Goal: Task Accomplishment & Management: Complete application form

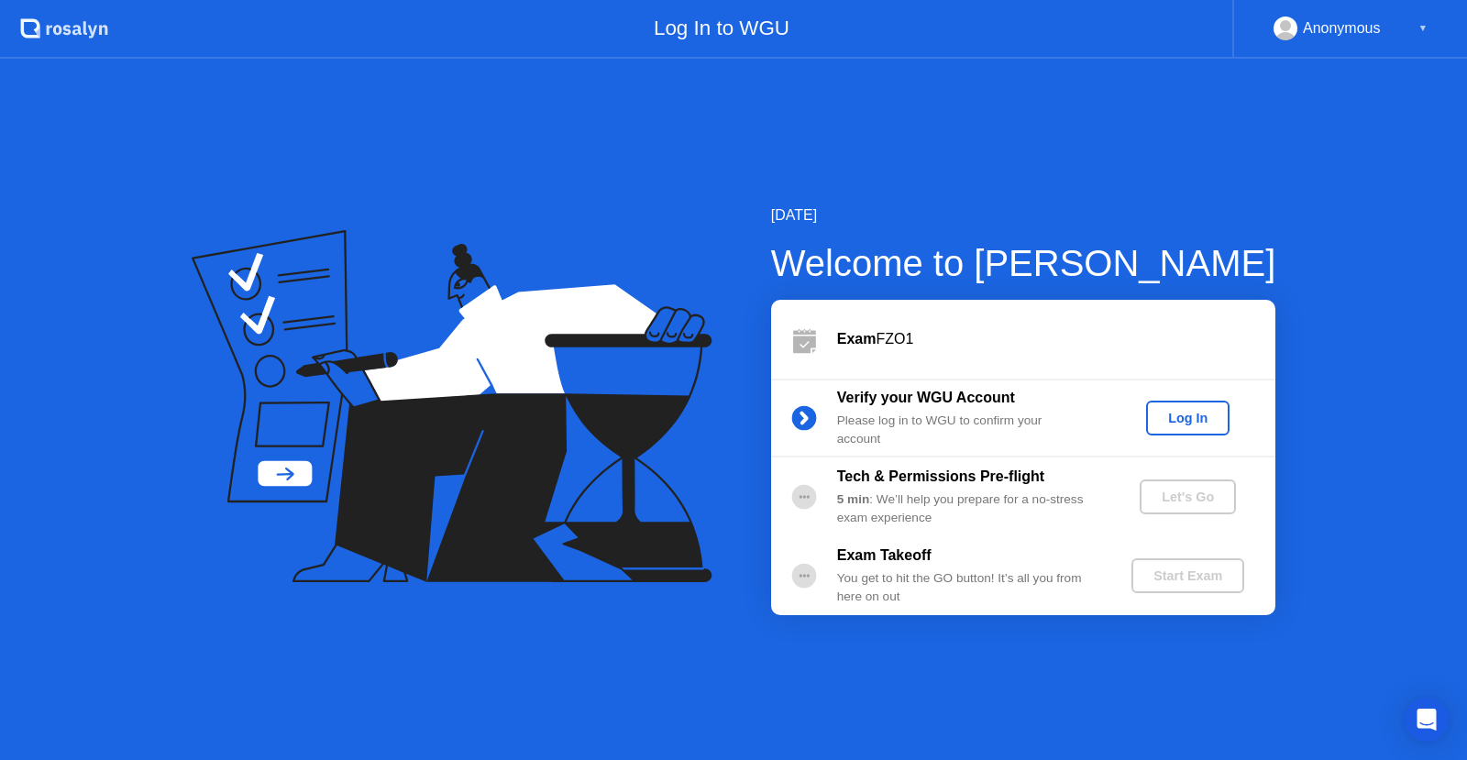
click at [1197, 414] on div "Log In" at bounding box center [1187, 418] width 69 height 15
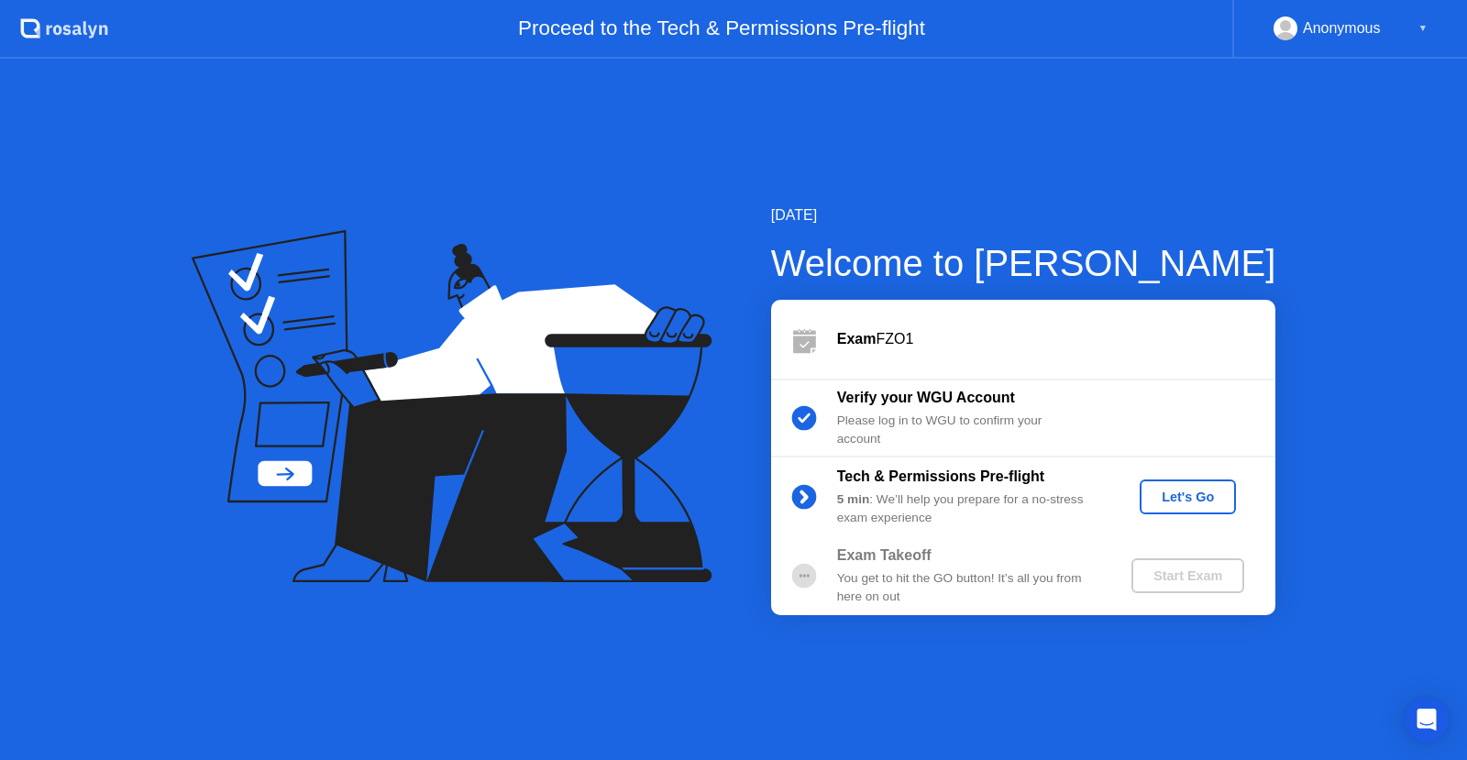
click at [1173, 491] on div "Let's Go" at bounding box center [1188, 496] width 82 height 15
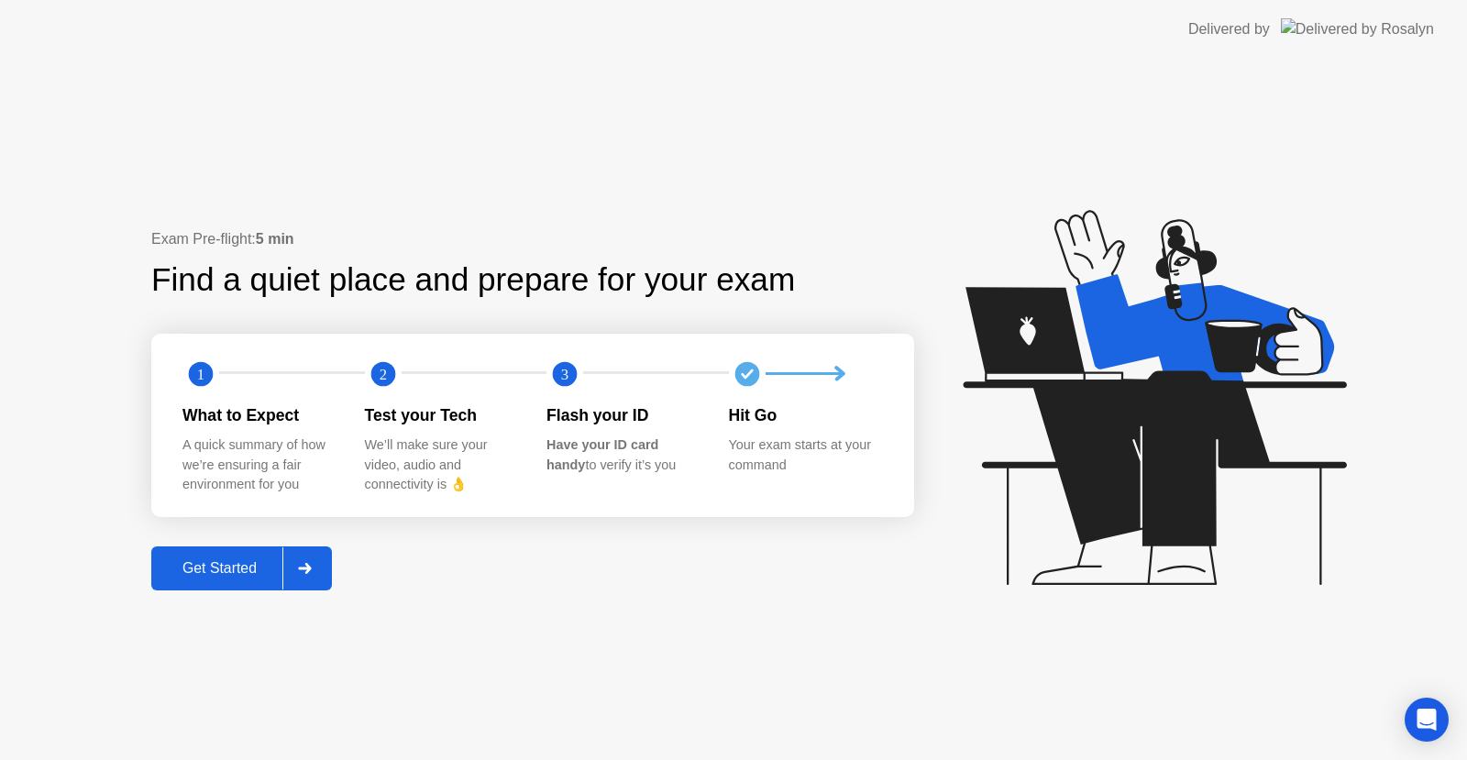
click at [232, 566] on div "Get Started" at bounding box center [220, 568] width 126 height 16
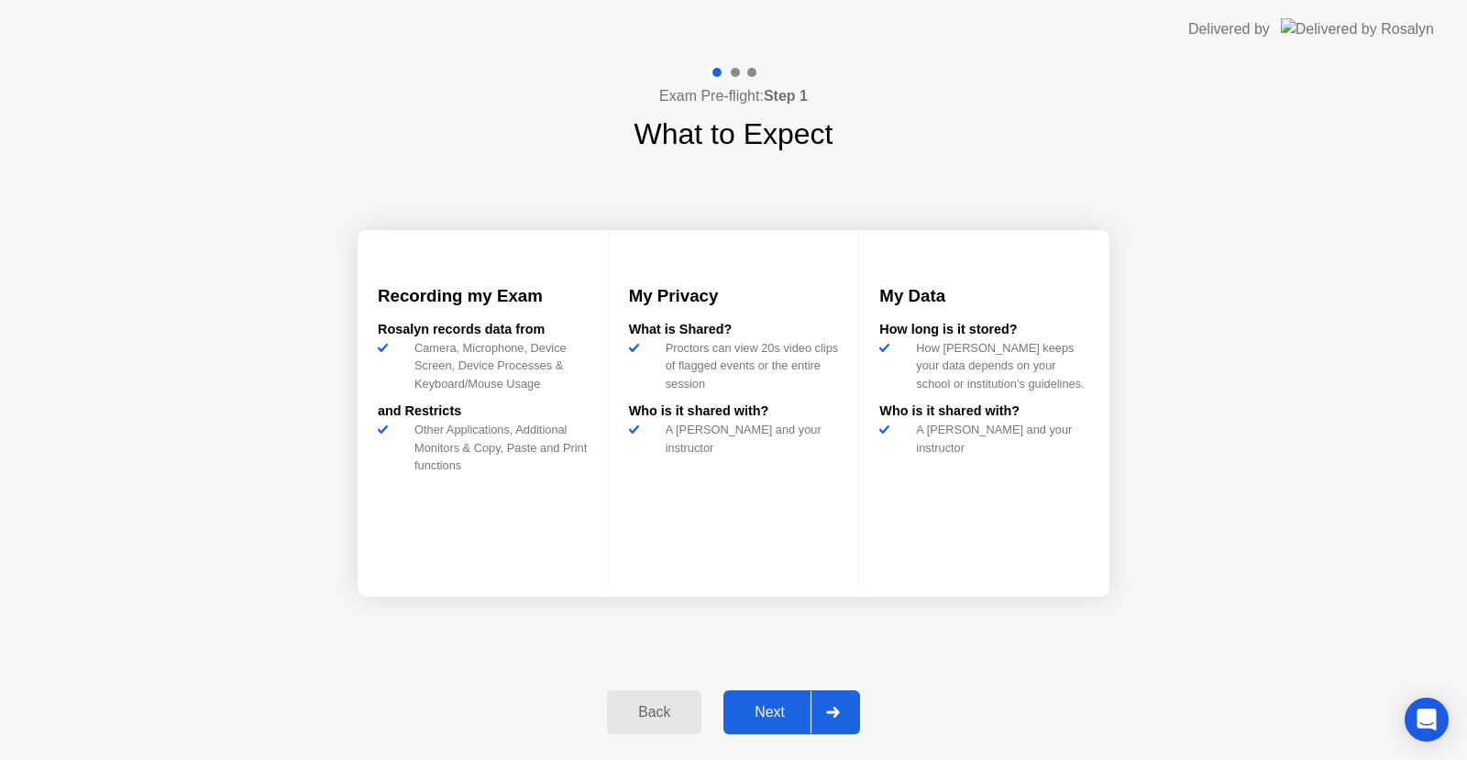
click at [753, 708] on div "Next" at bounding box center [770, 712] width 82 height 16
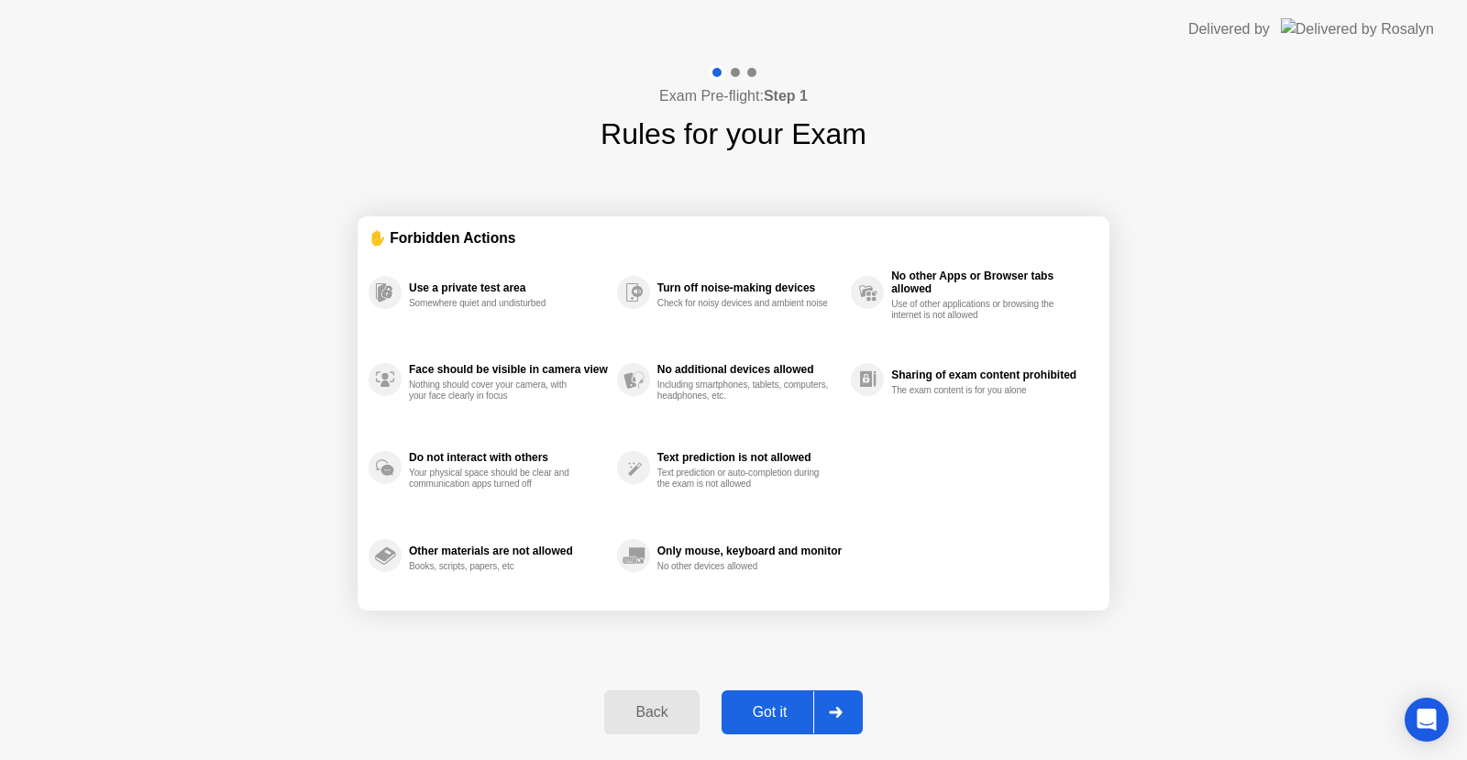
click at [753, 708] on div "Got it" at bounding box center [770, 712] width 86 height 16
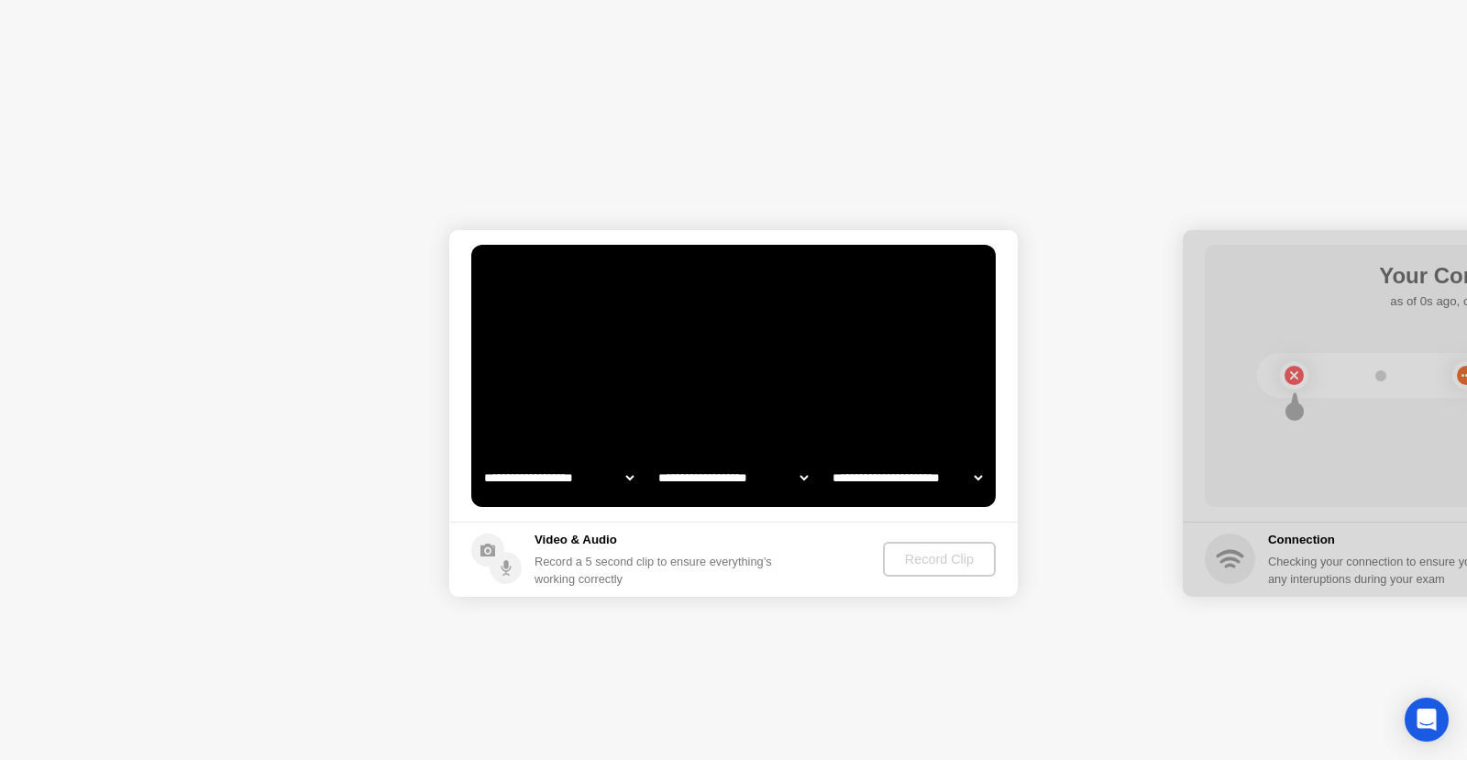
select select "**********"
select select "*******"
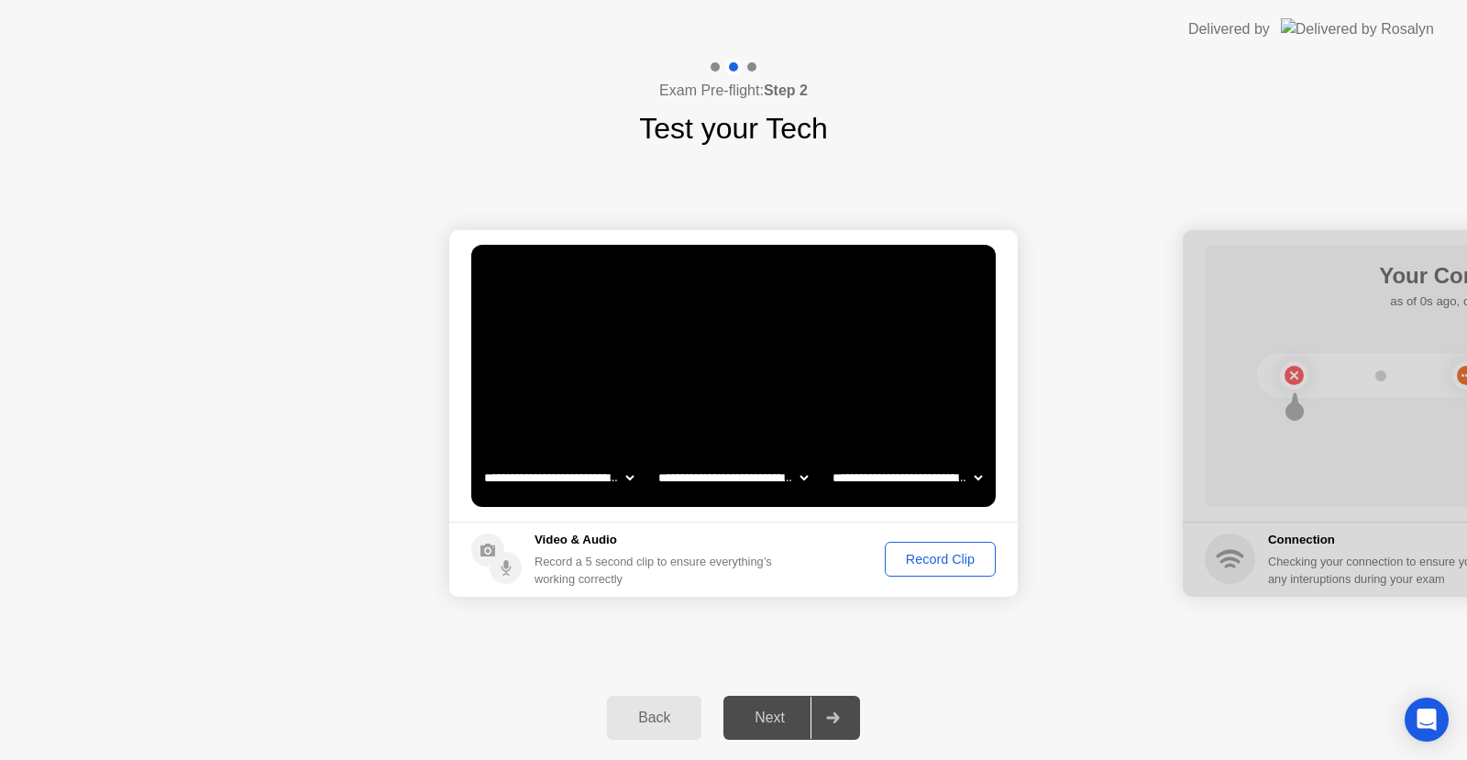
click at [933, 553] on div "Record Clip" at bounding box center [940, 559] width 98 height 15
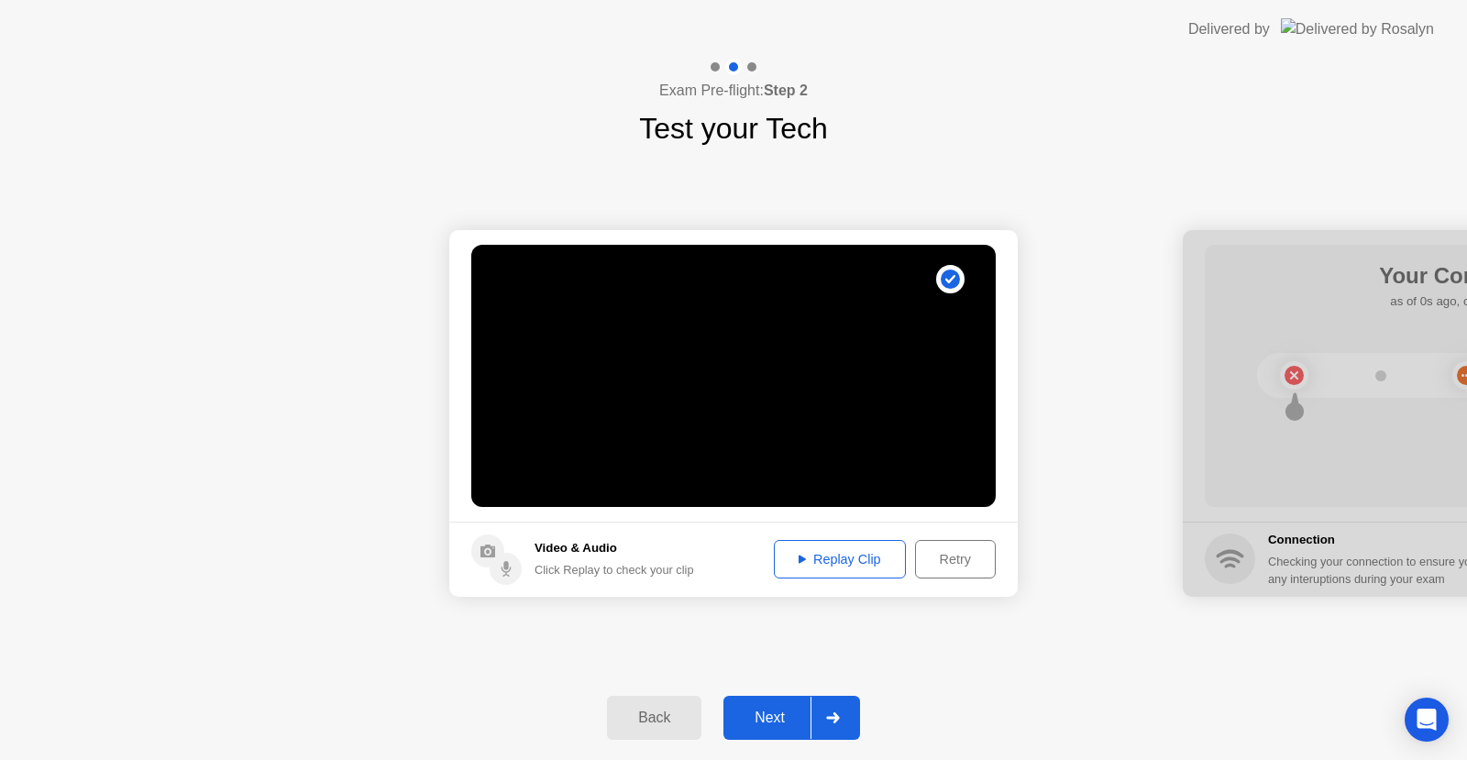
click at [820, 558] on div "Replay Clip" at bounding box center [839, 559] width 119 height 15
click at [764, 717] on div "Next" at bounding box center [770, 717] width 82 height 16
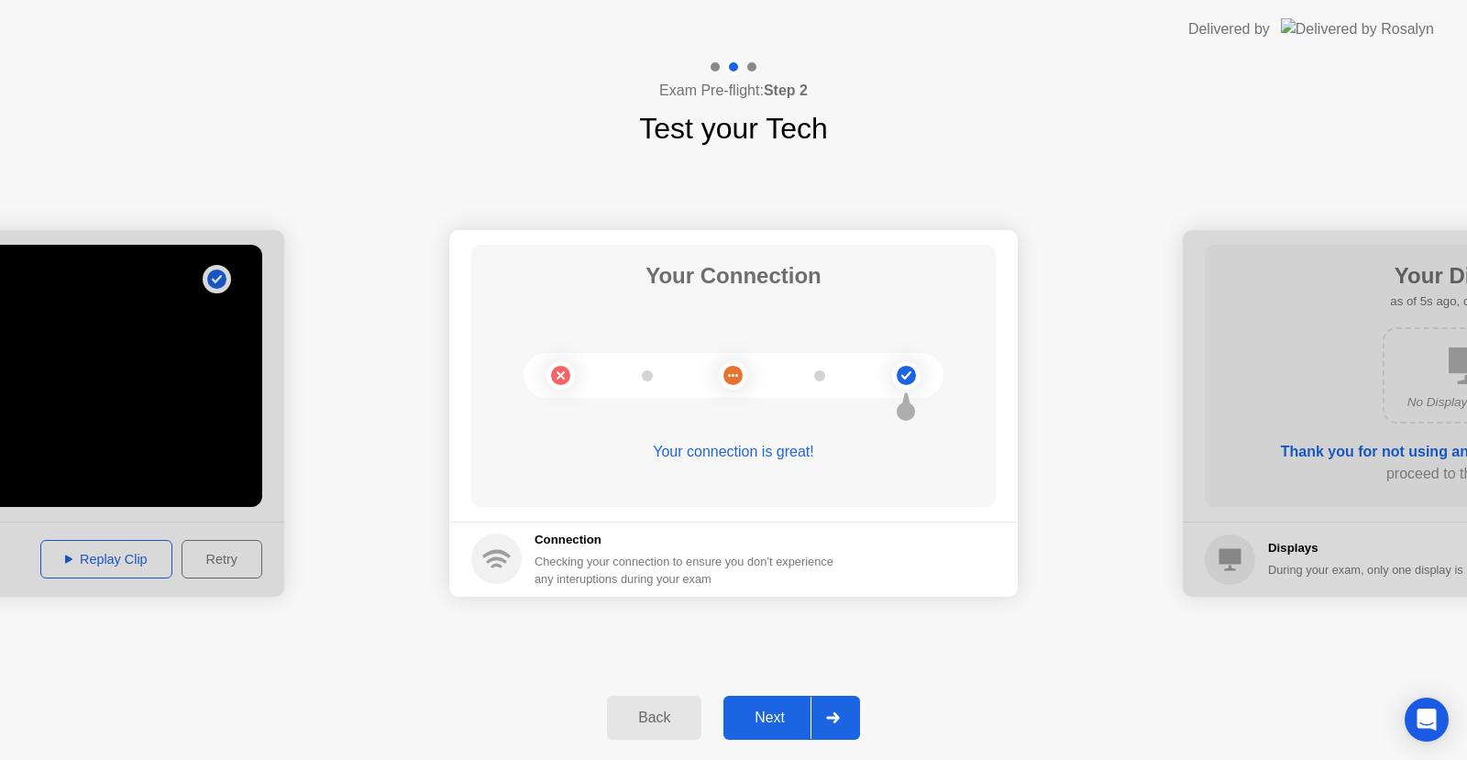
click at [757, 710] on div "Next" at bounding box center [770, 717] width 82 height 16
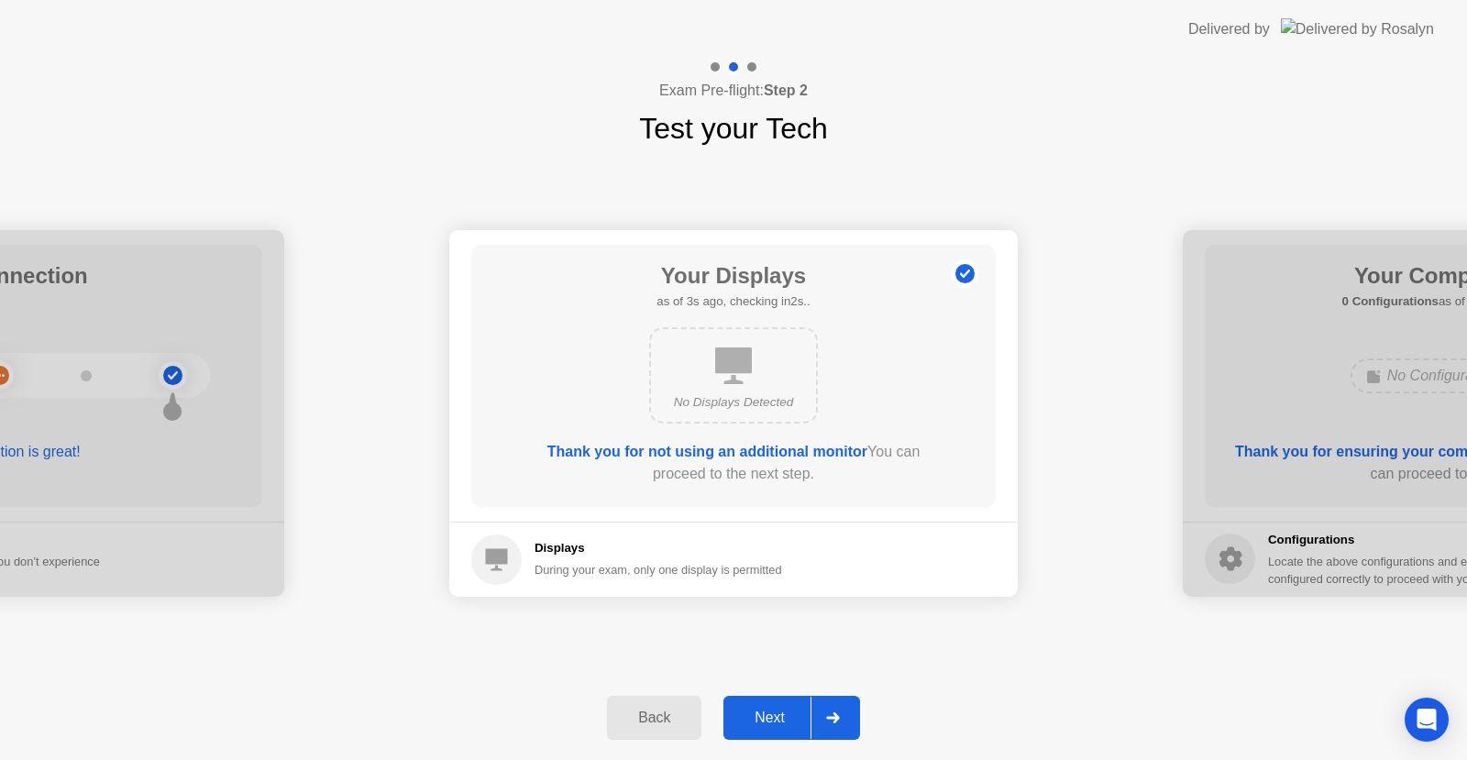
click at [767, 715] on div "Next" at bounding box center [770, 717] width 82 height 16
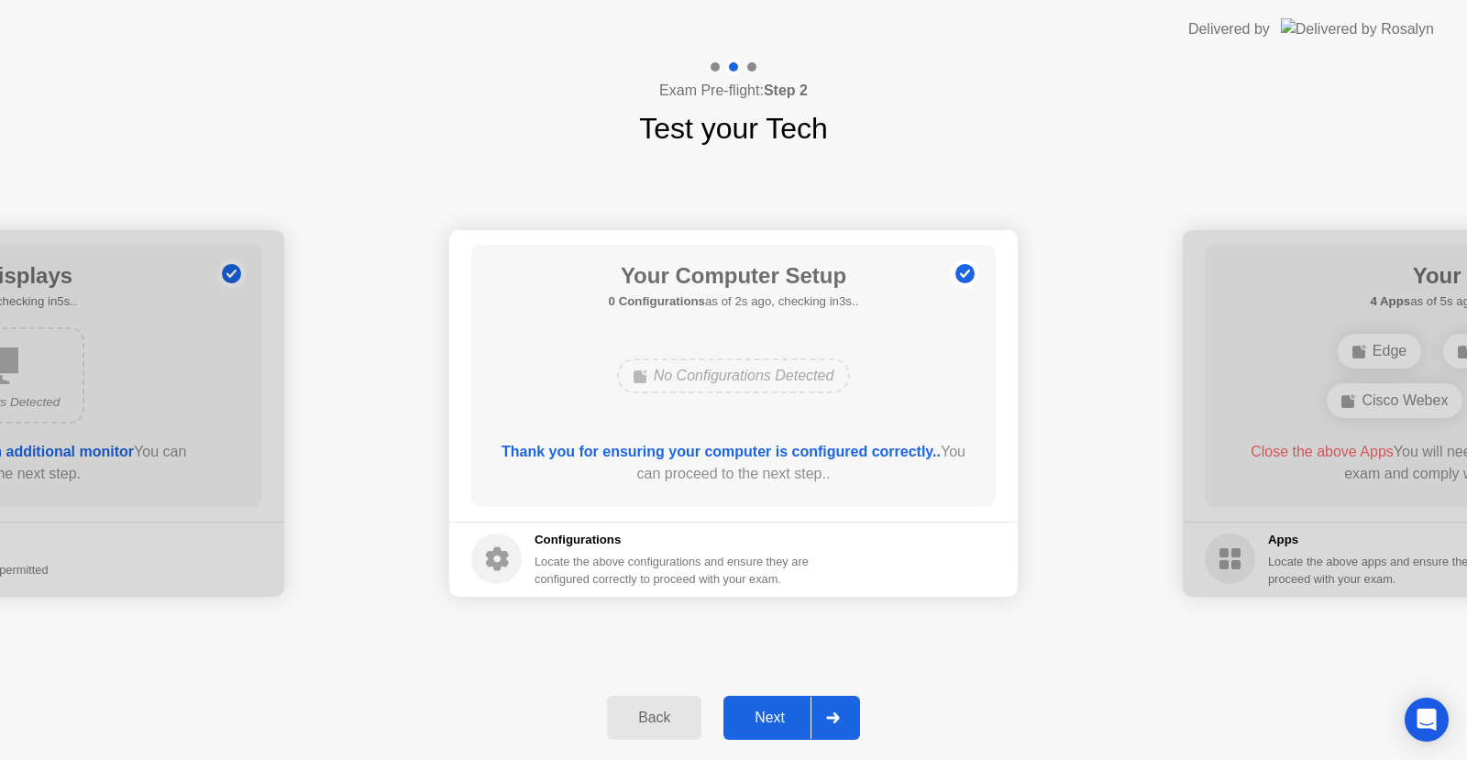
click at [774, 722] on div "Next" at bounding box center [770, 717] width 82 height 16
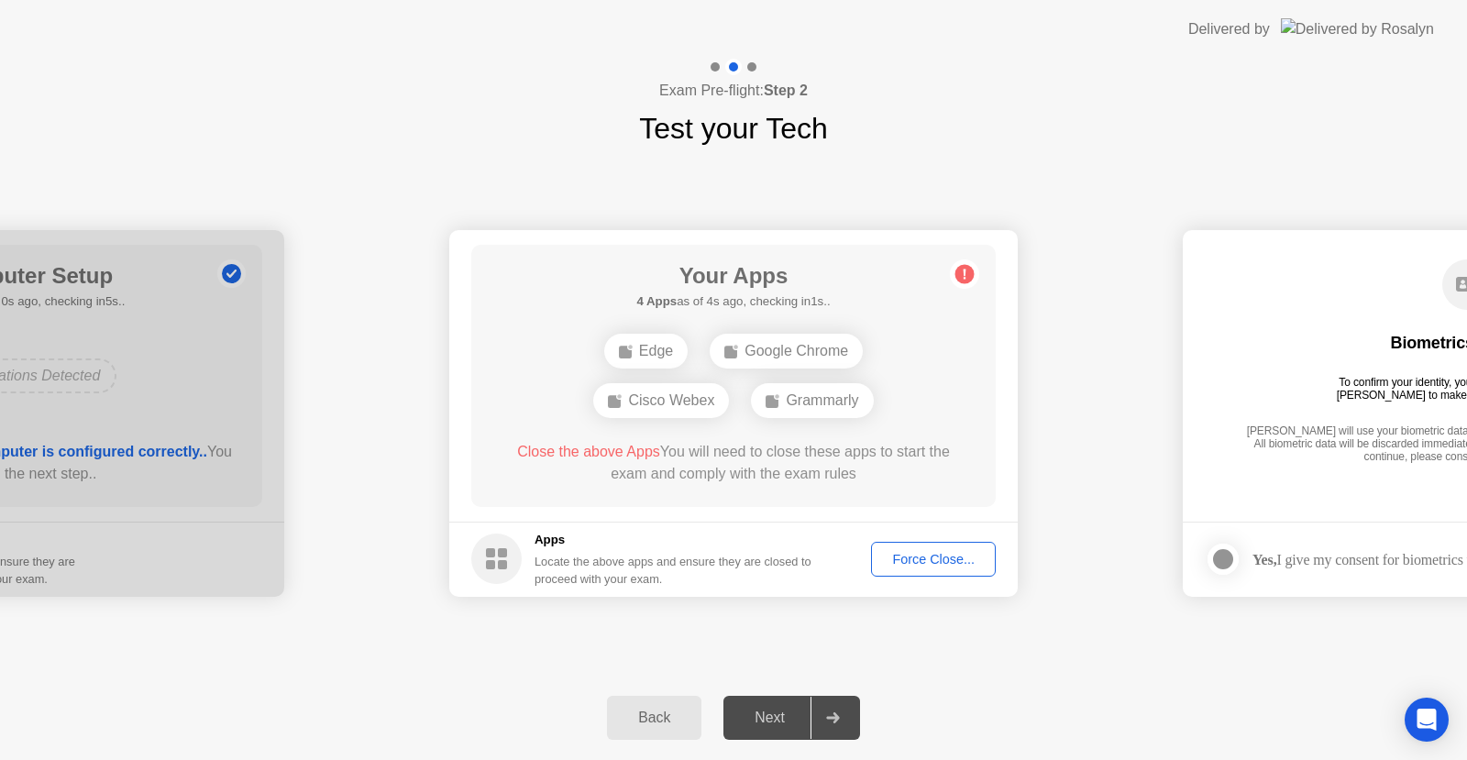
click at [928, 558] on div "Force Close..." at bounding box center [933, 559] width 112 height 15
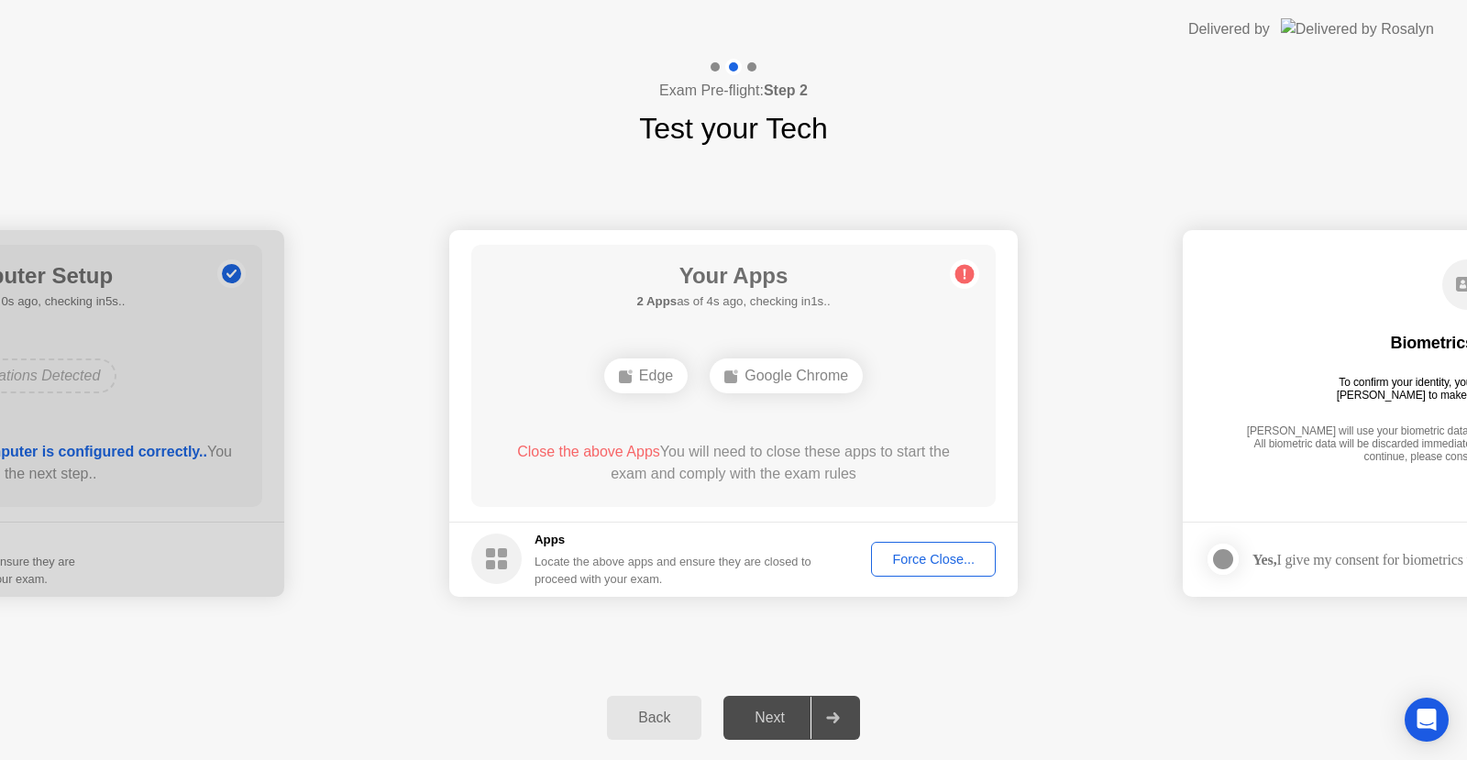
click at [921, 555] on div "Force Close..." at bounding box center [933, 559] width 112 height 15
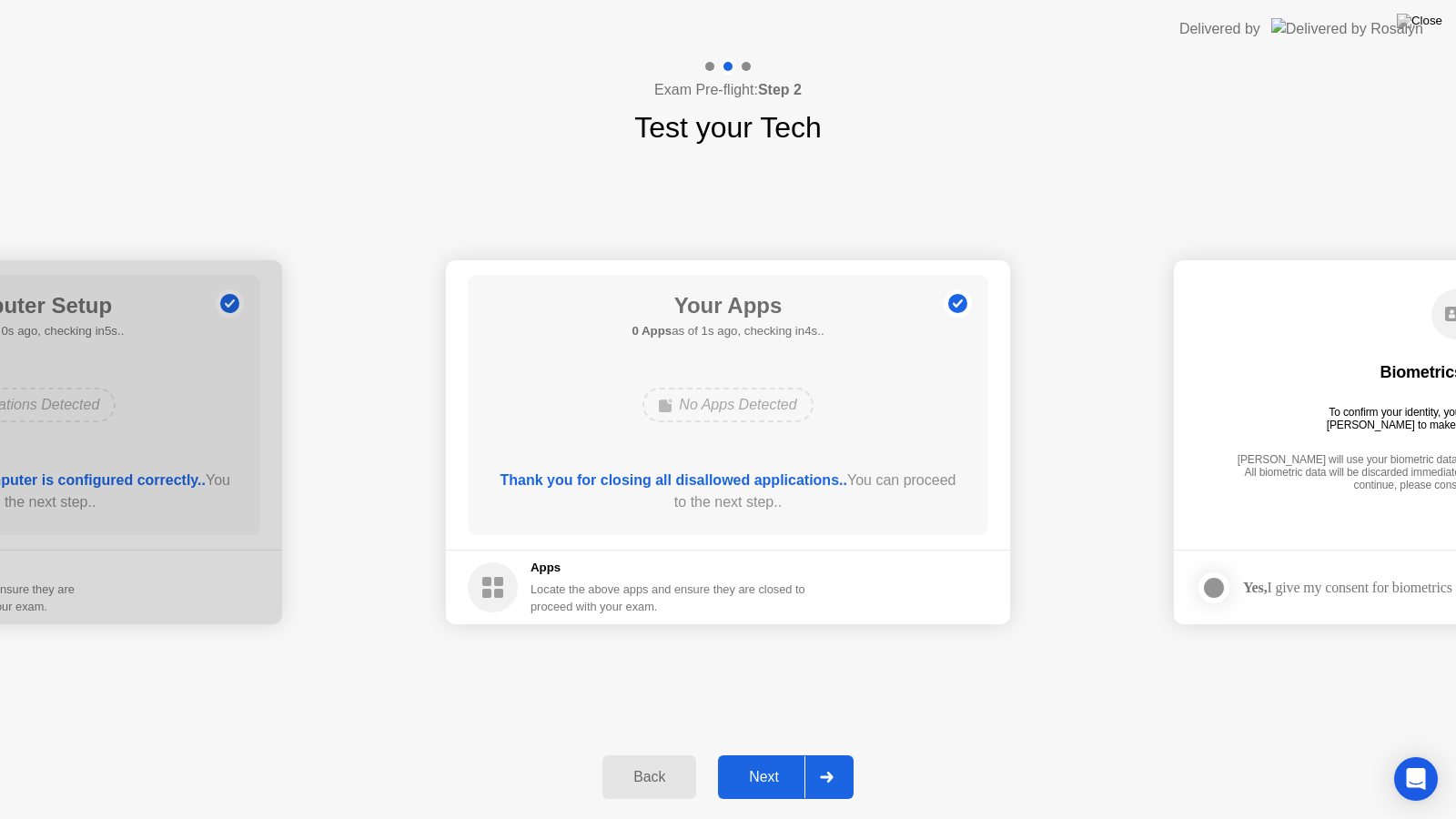
click at [762, 753] on div "Next" at bounding box center [764, 777] width 81 height 16
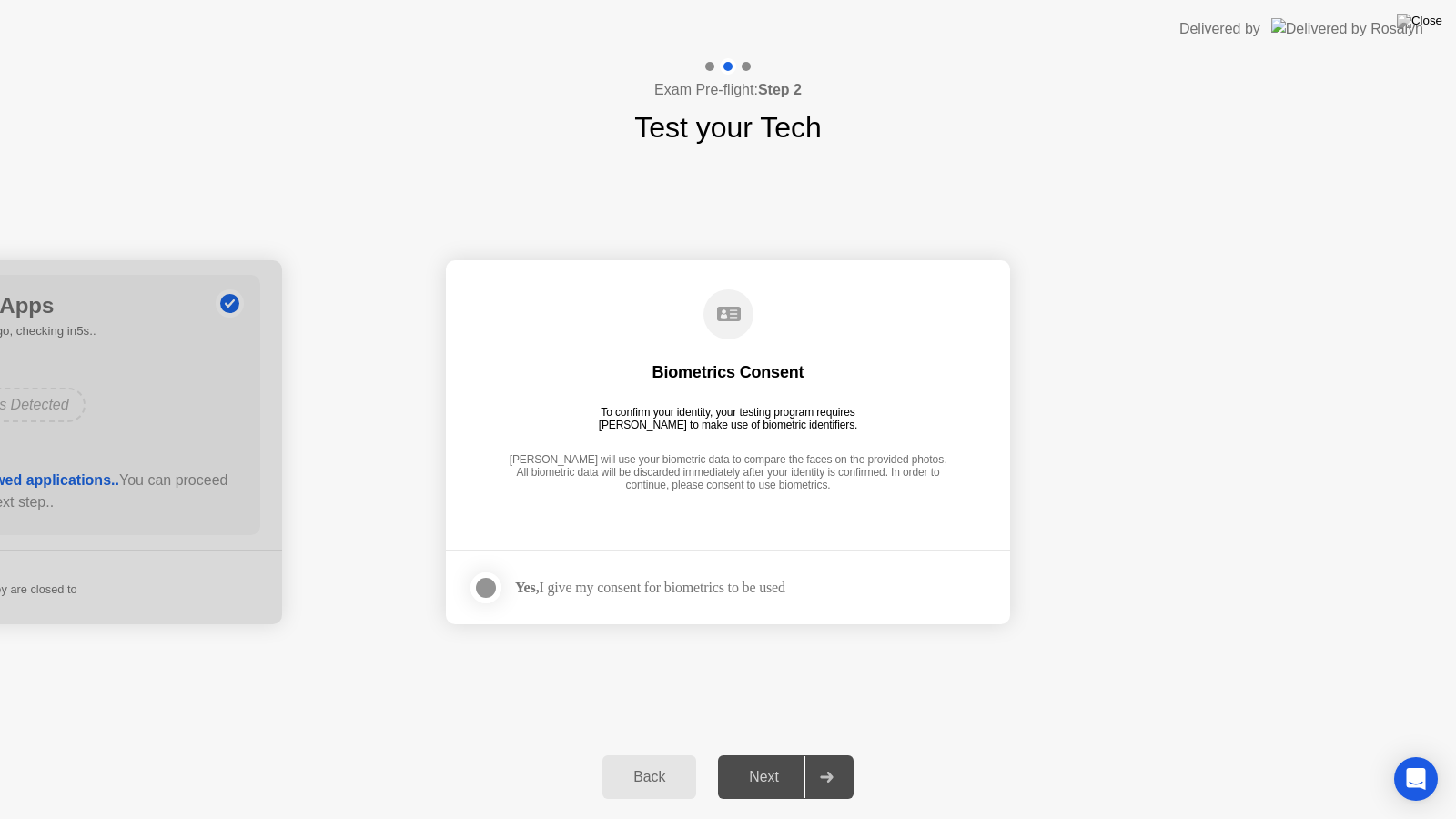
click at [499, 584] on label at bounding box center [491, 588] width 48 height 37
click at [747, 753] on div "Next" at bounding box center [764, 777] width 81 height 16
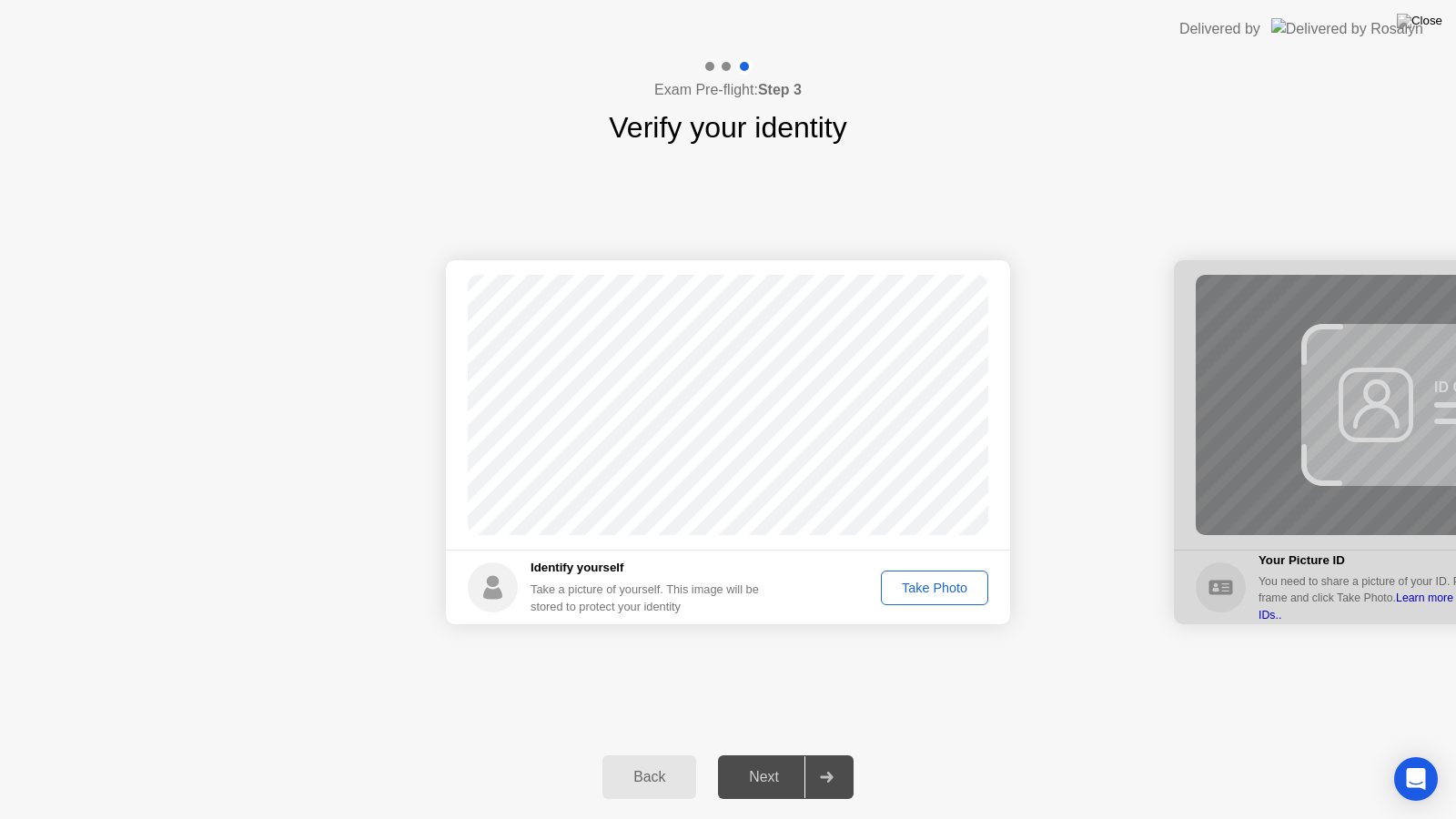
click at [923, 587] on div "Take Photo" at bounding box center [934, 588] width 94 height 15
click at [758, 753] on div "Next" at bounding box center [764, 777] width 81 height 16
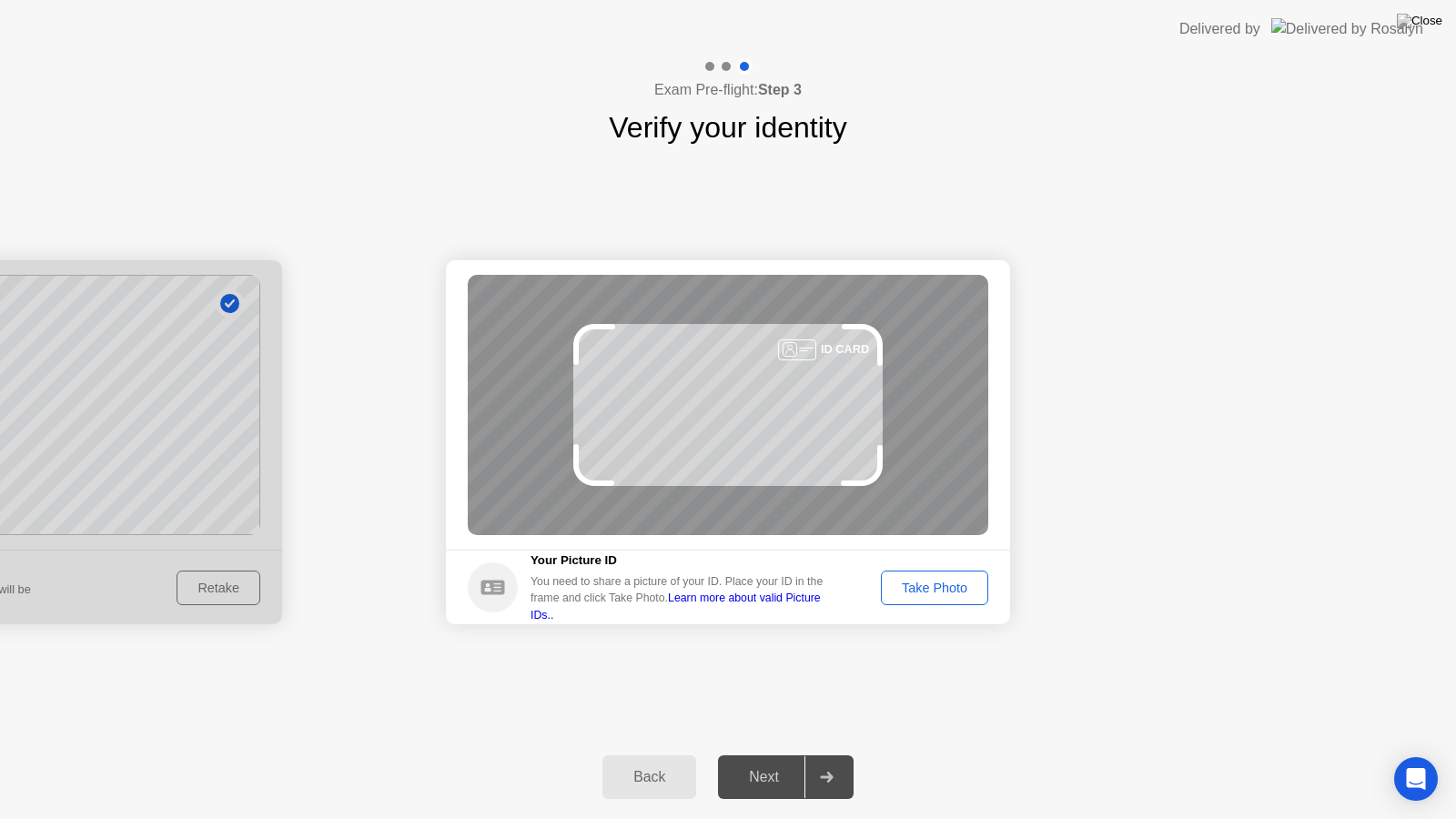
click at [939, 584] on div "Take Photo" at bounding box center [934, 588] width 94 height 15
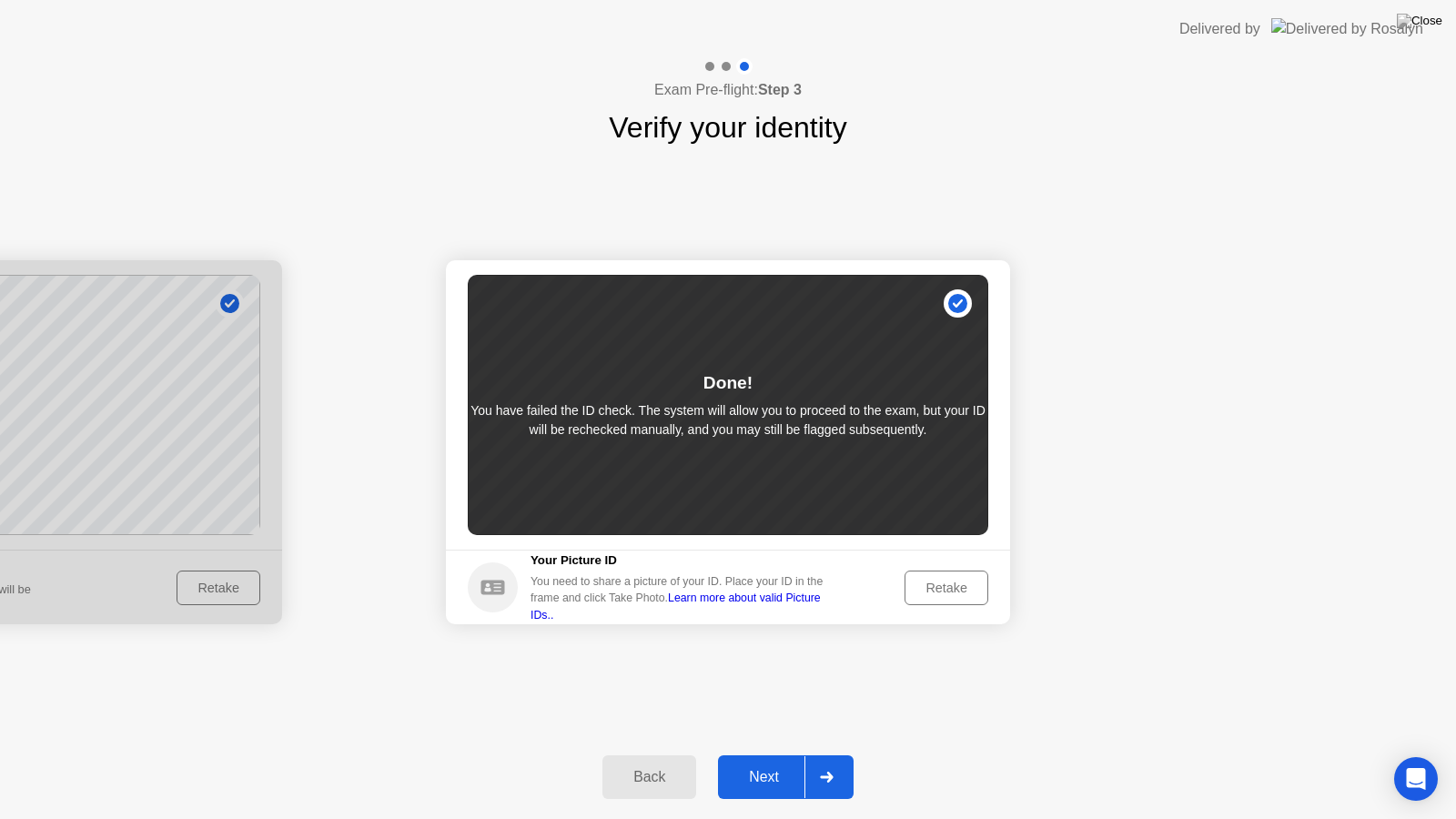
click at [755, 753] on div "Next" at bounding box center [764, 777] width 81 height 16
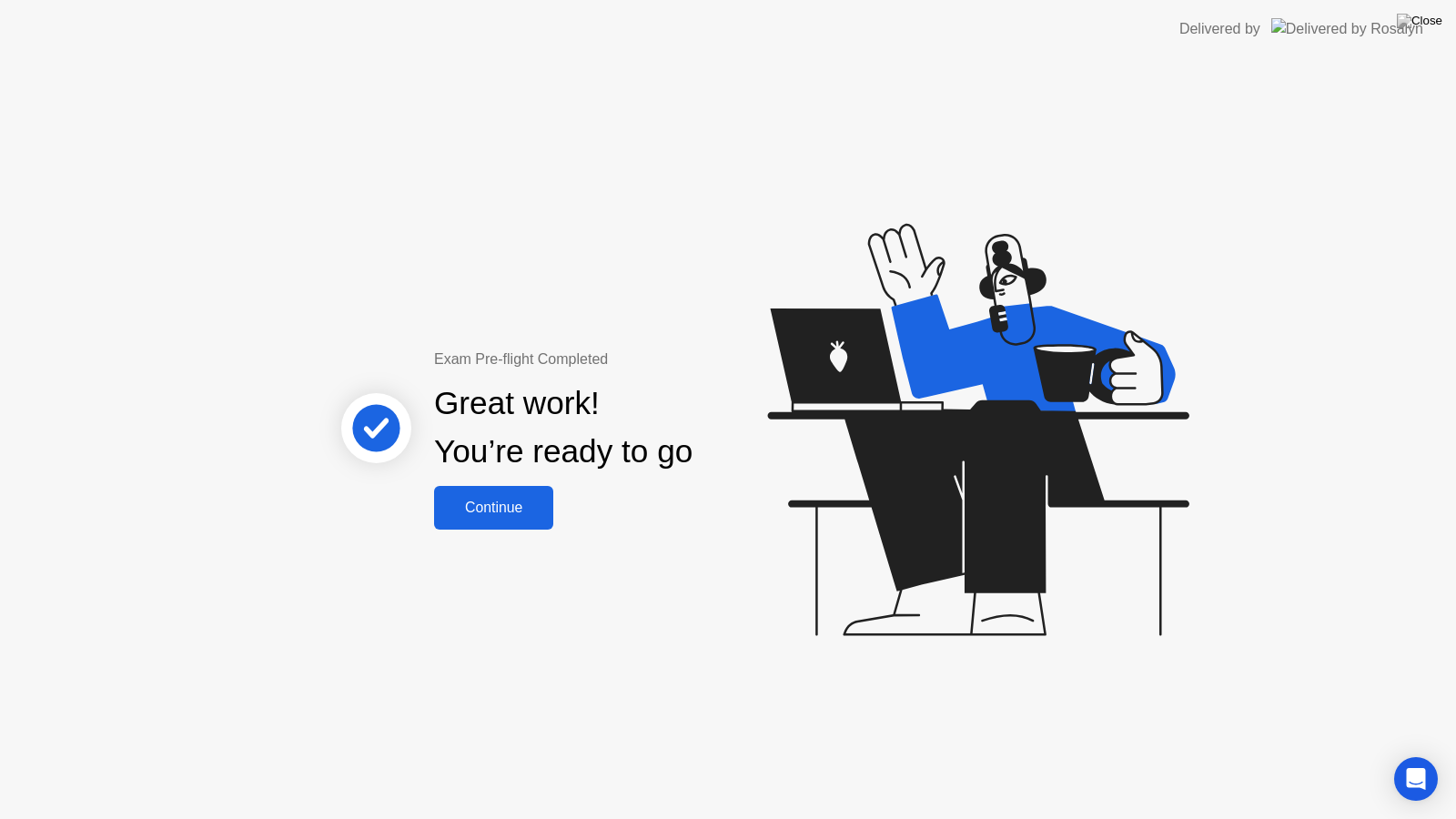
click at [511, 499] on div "Continue" at bounding box center [493, 507] width 108 height 16
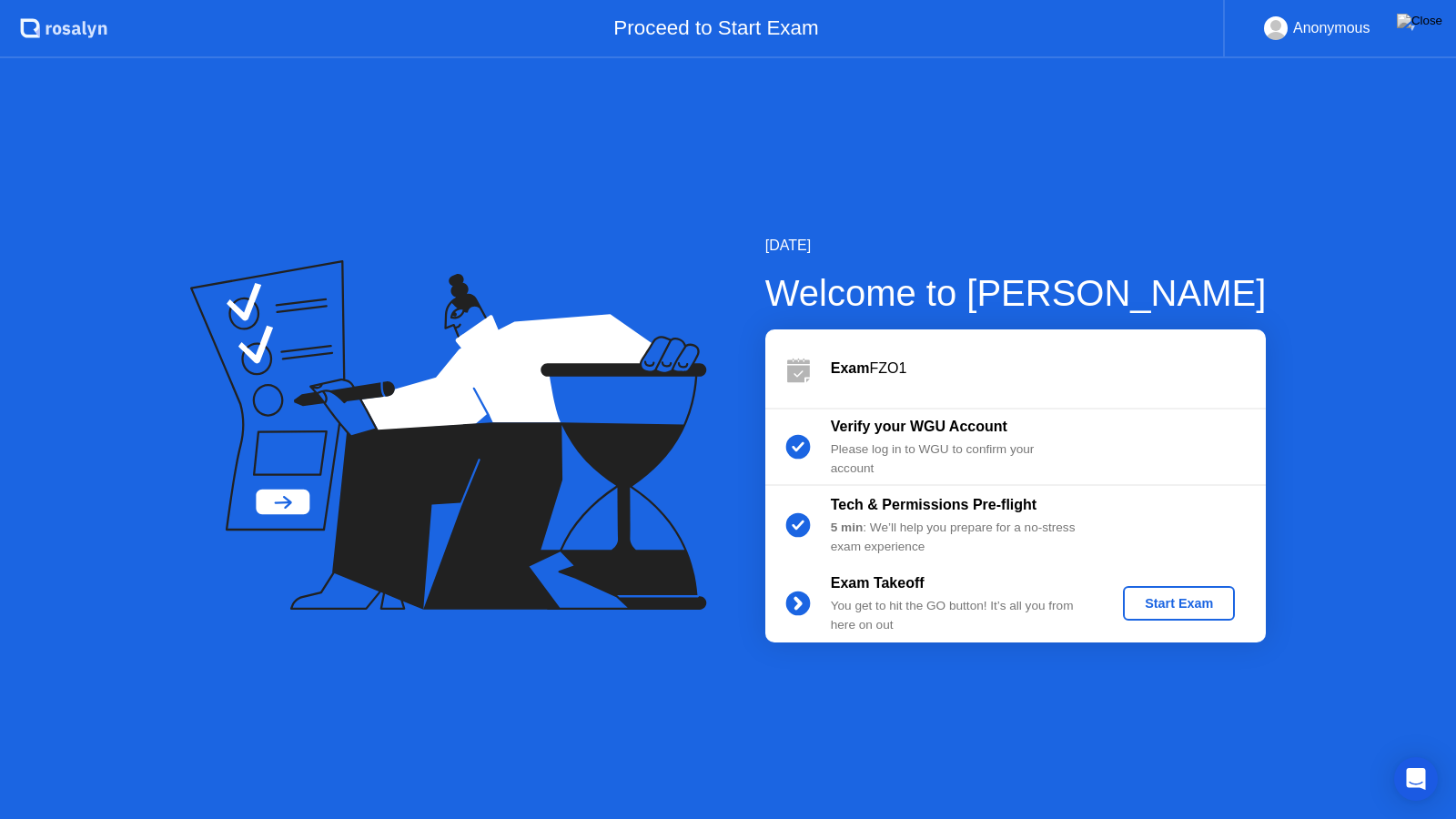
click at [1202, 603] on div "Start Exam" at bounding box center [1178, 603] width 97 height 15
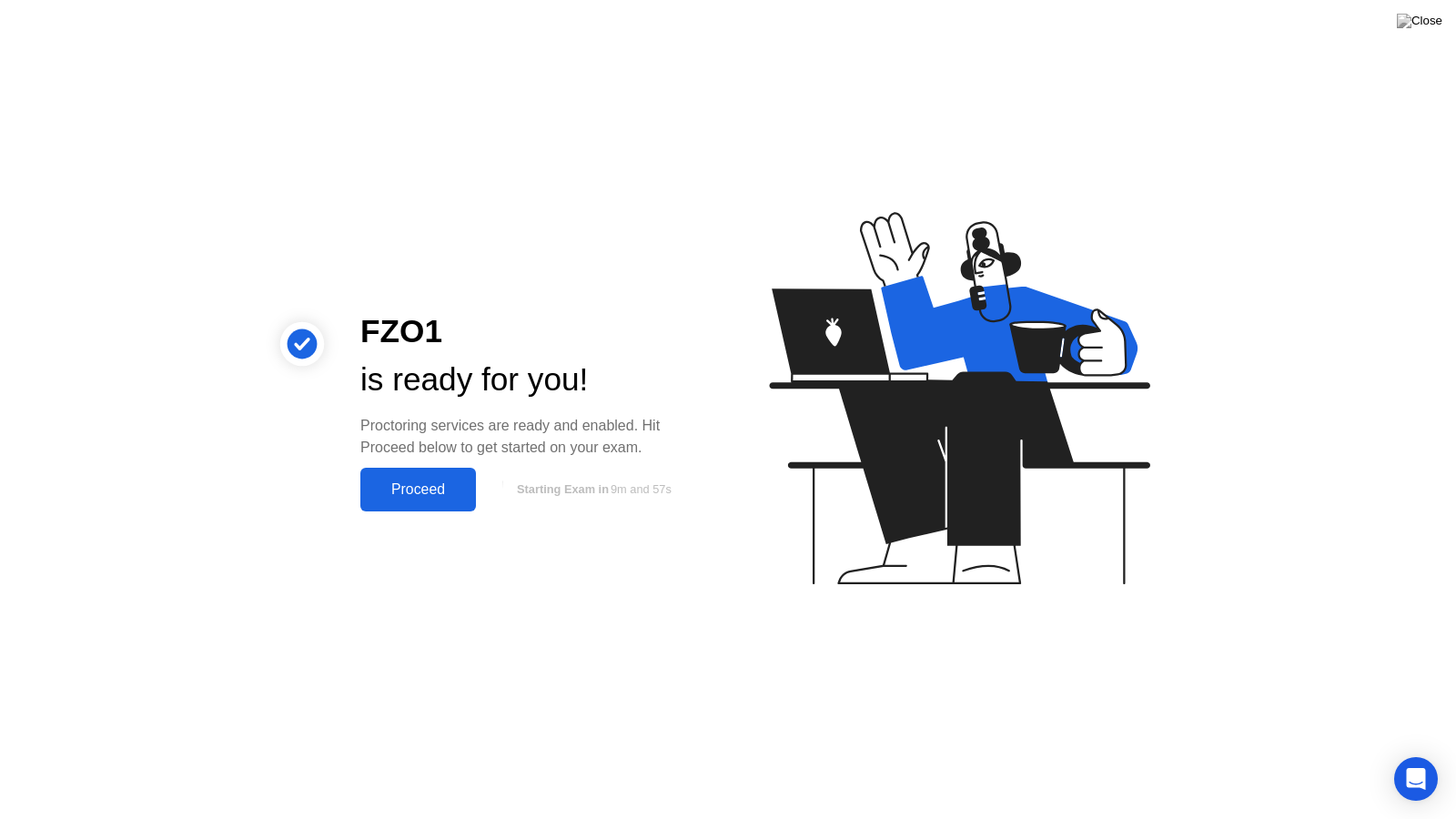
click at [422, 482] on div "Proceed" at bounding box center [417, 489] width 104 height 16
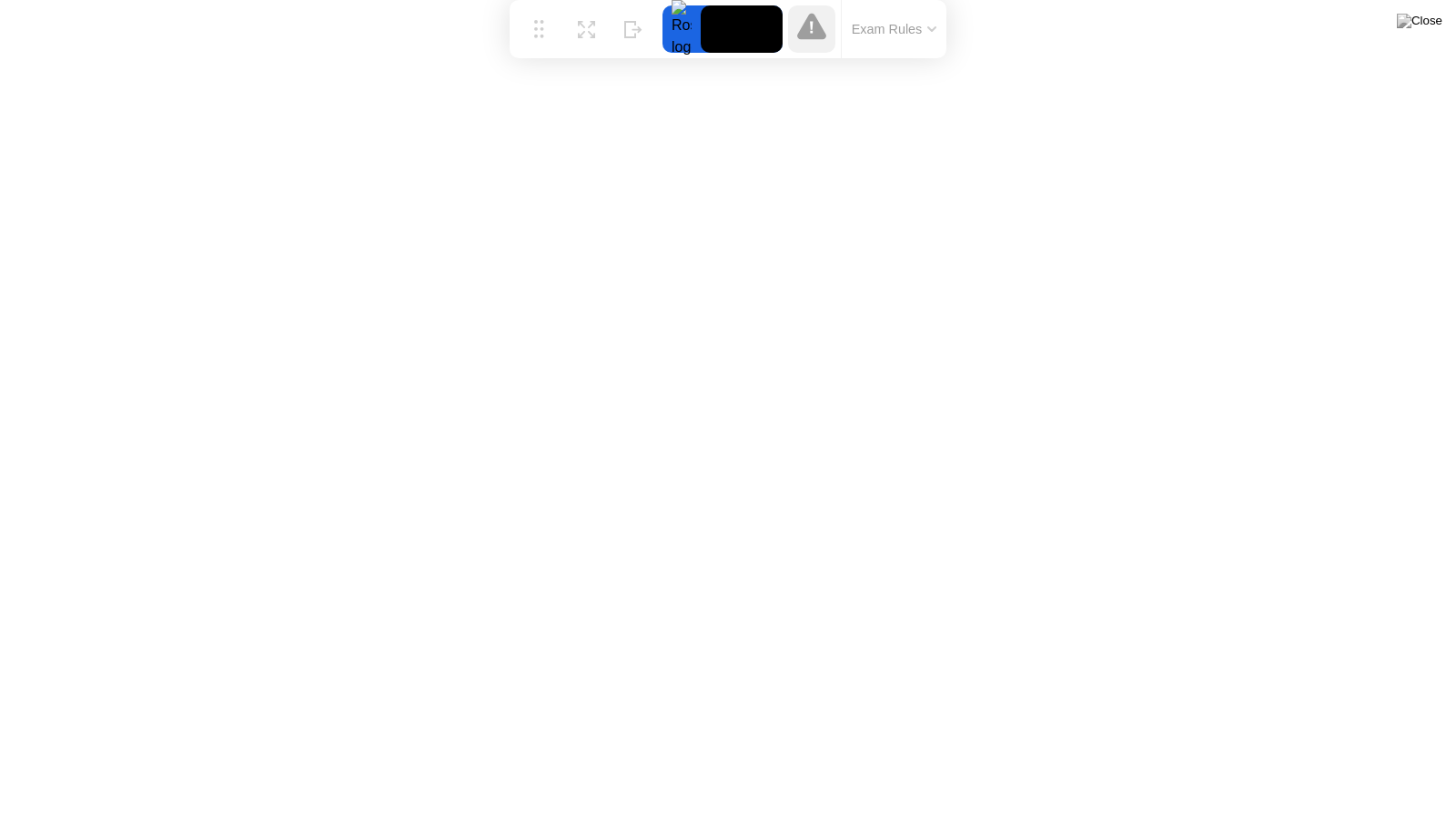
click at [928, 34] on button "Exam Rules" at bounding box center [893, 29] width 96 height 16
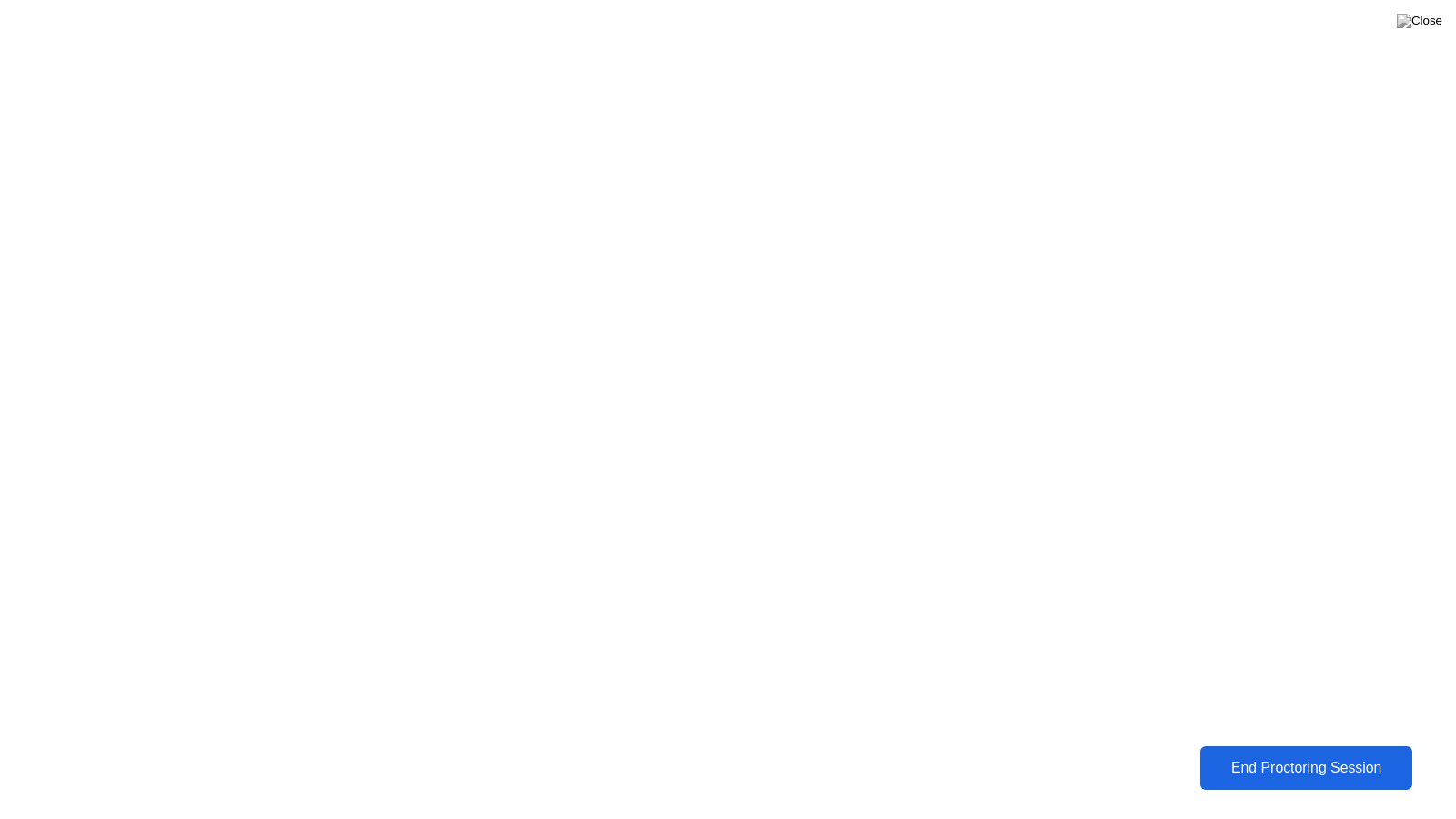
click at [1257, 753] on div "End Proctoring Session" at bounding box center [1306, 767] width 201 height 16
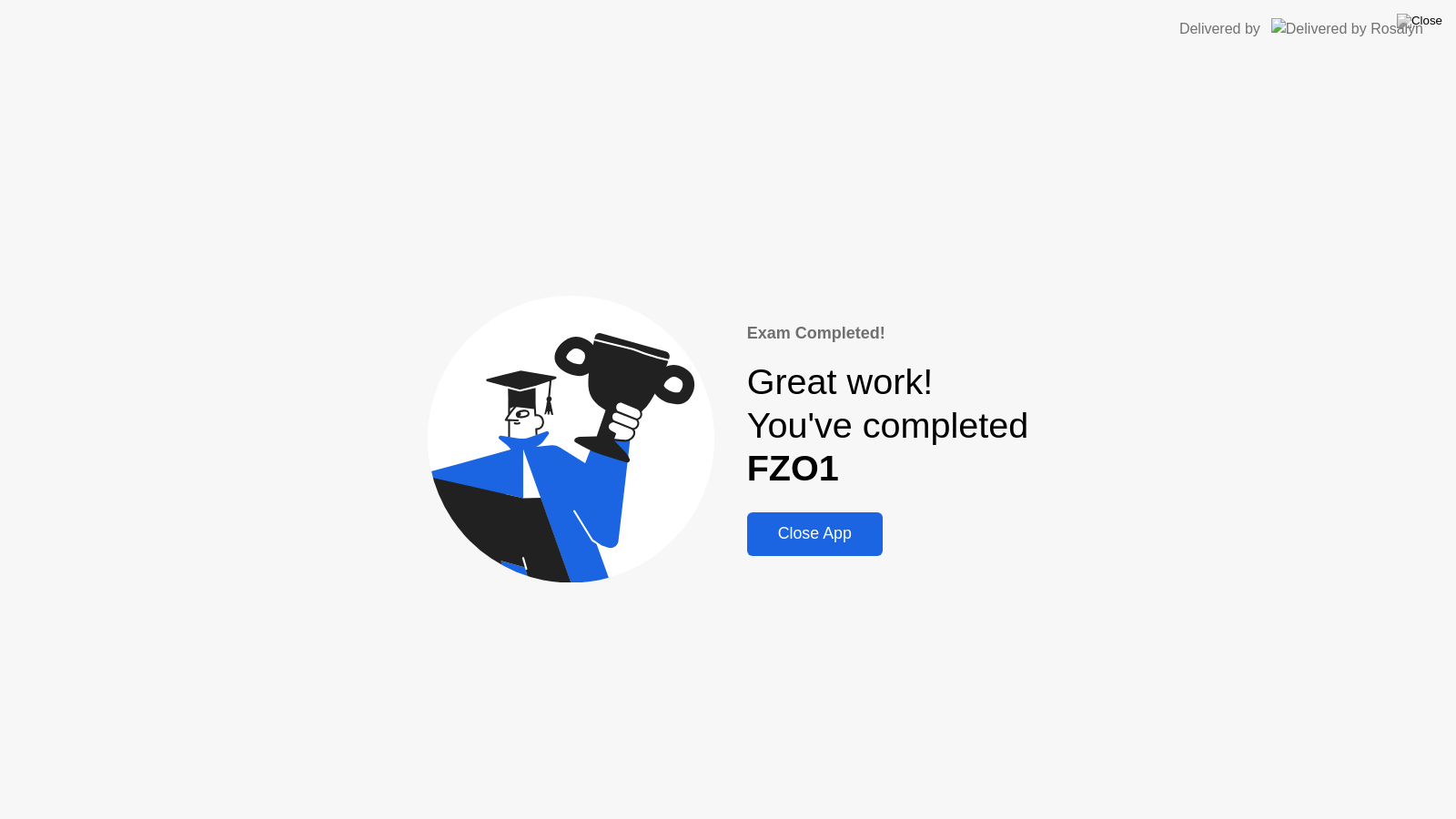
click at [833, 534] on div "Close App" at bounding box center [815, 533] width 125 height 19
